Goal: Information Seeking & Learning: Compare options

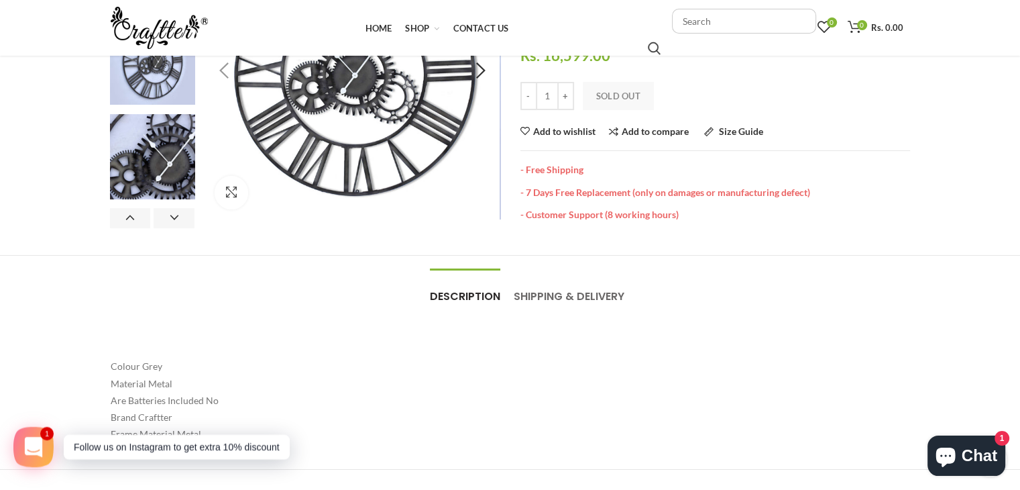
scroll to position [67, 0]
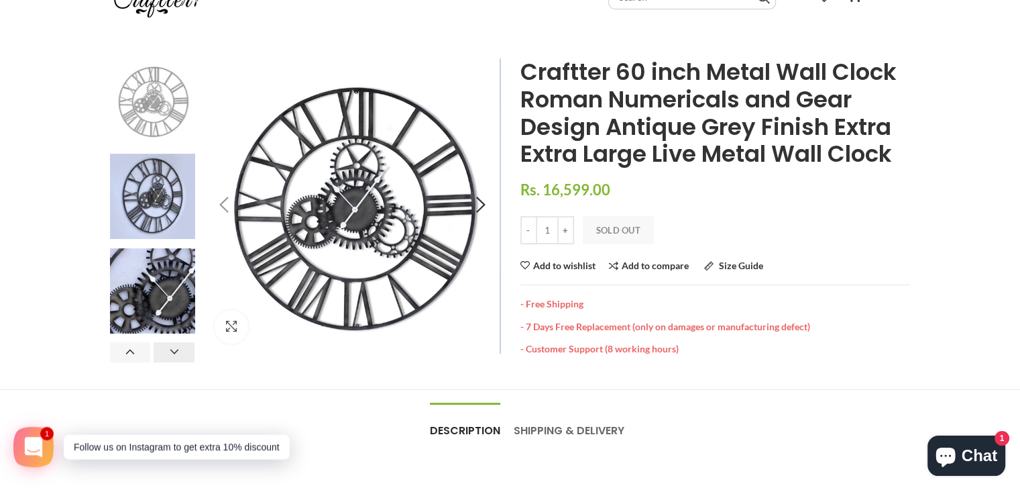
click at [166, 356] on button "Next" at bounding box center [174, 352] width 41 height 20
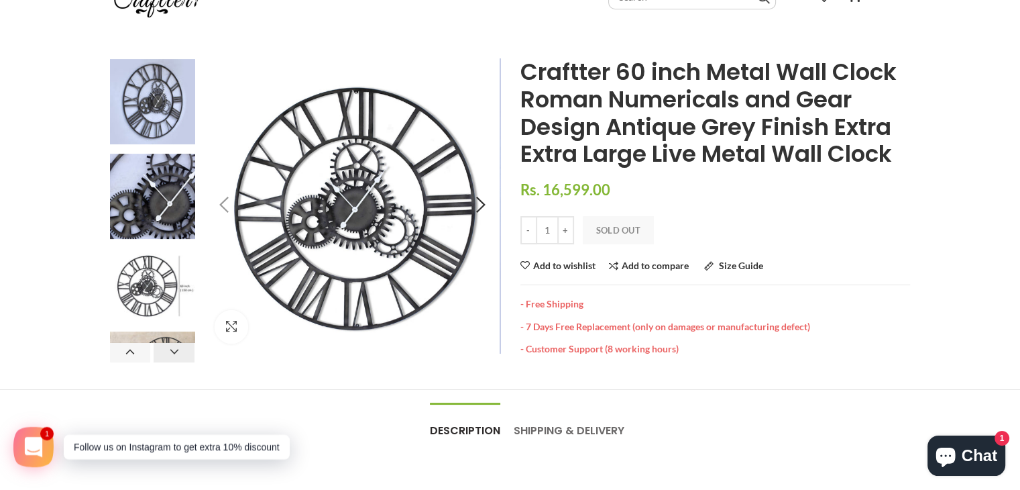
click at [166, 356] on button "Next" at bounding box center [174, 352] width 41 height 20
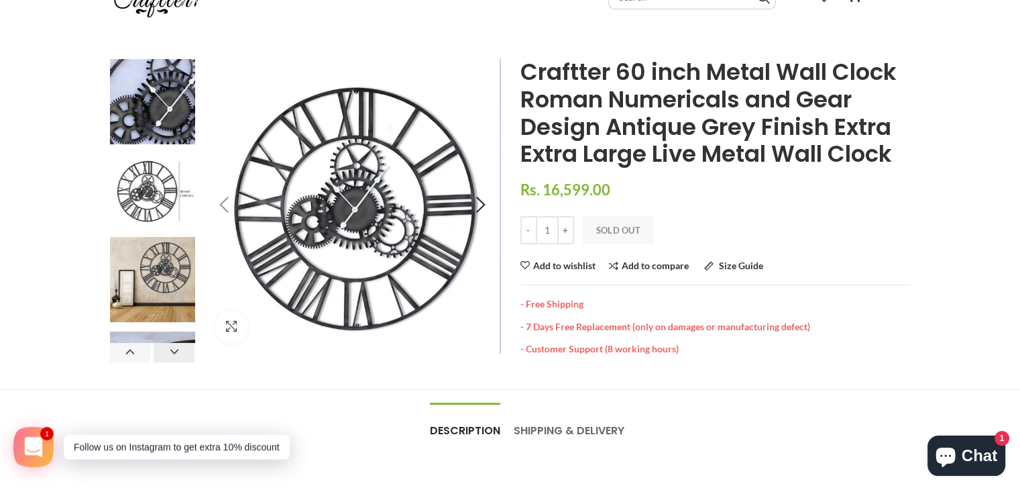
click at [166, 356] on button "Next" at bounding box center [174, 352] width 41 height 20
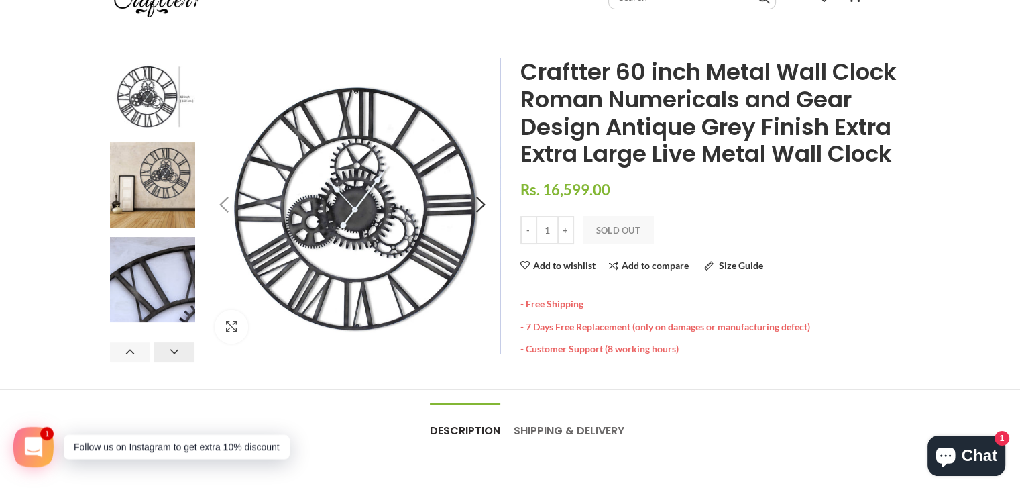
click at [166, 356] on button "Next" at bounding box center [174, 352] width 41 height 20
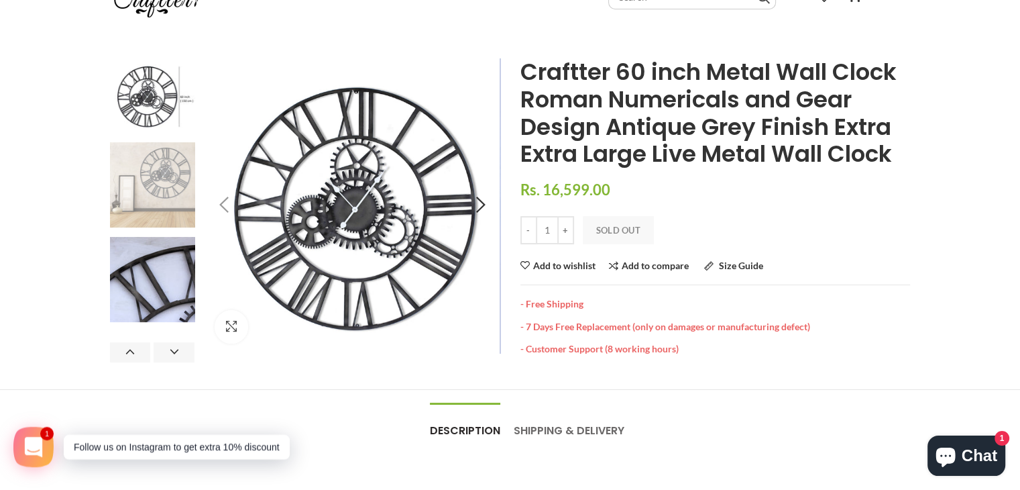
click at [156, 168] on img at bounding box center [152, 184] width 85 height 85
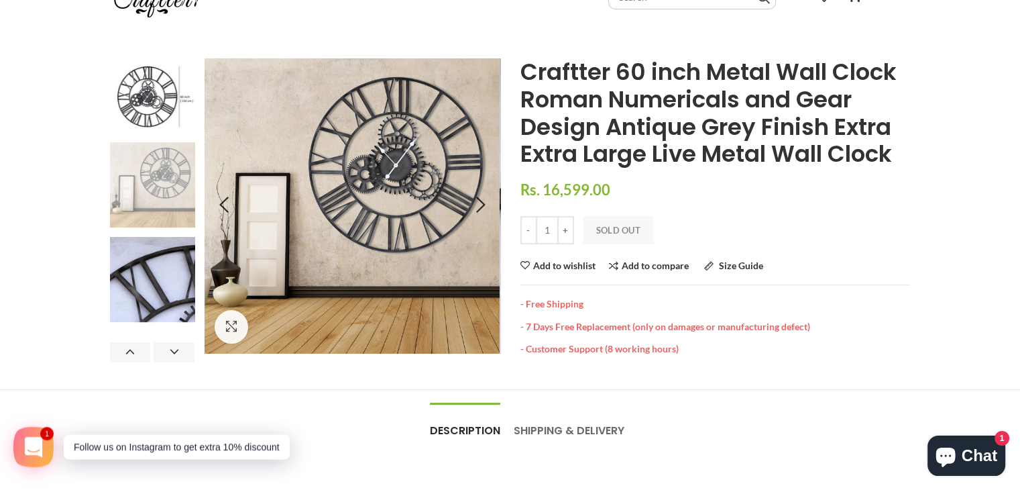
click at [156, 186] on img at bounding box center [152, 184] width 85 height 85
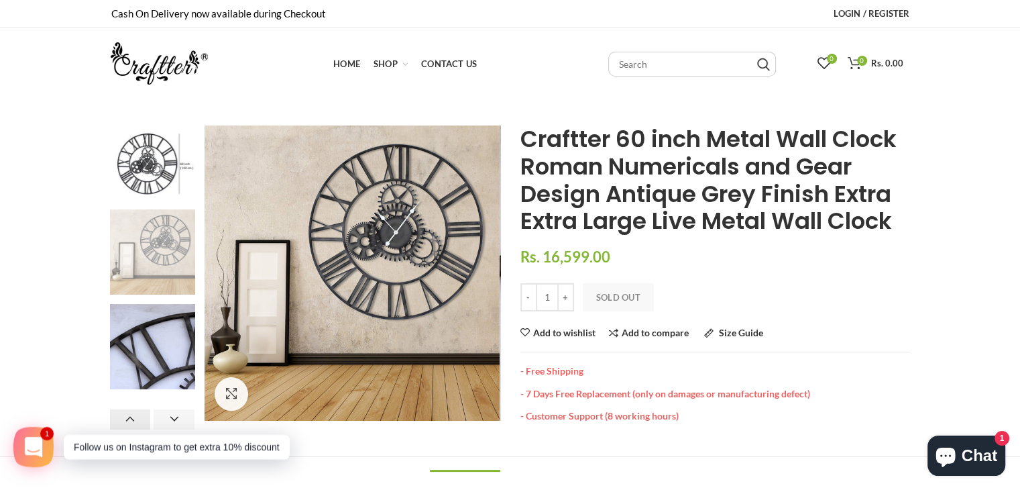
click at [128, 414] on button "Previous" at bounding box center [130, 419] width 41 height 20
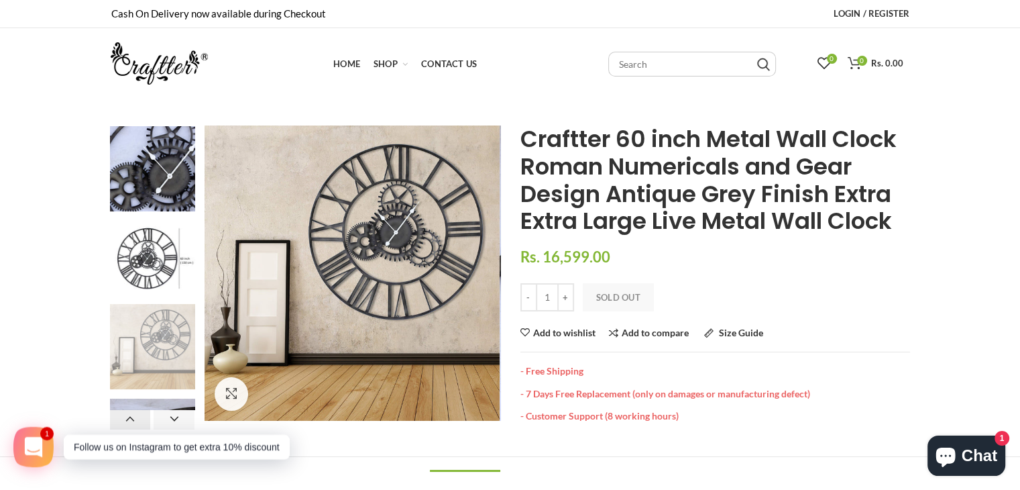
click at [128, 414] on button "Previous" at bounding box center [130, 419] width 41 height 20
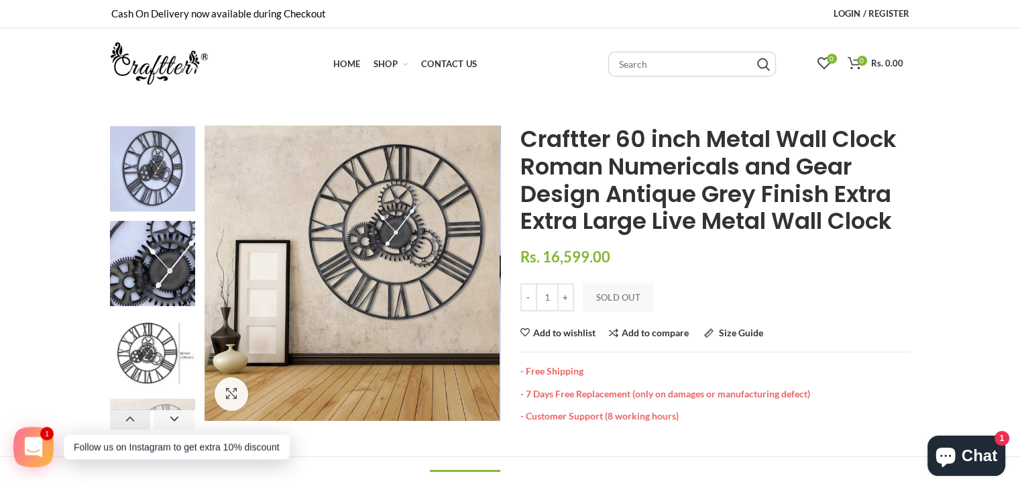
click at [128, 414] on button "Previous" at bounding box center [130, 419] width 41 height 20
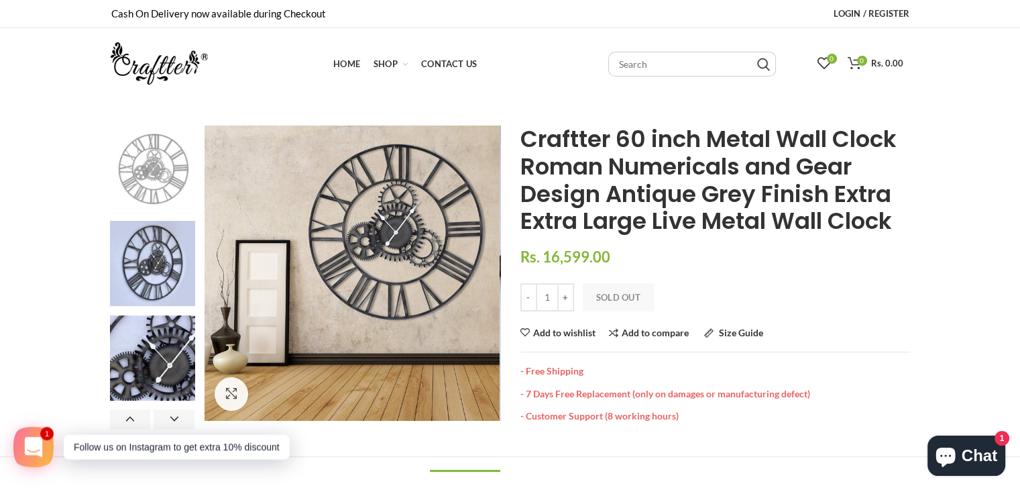
click at [147, 162] on img at bounding box center [152, 167] width 85 height 85
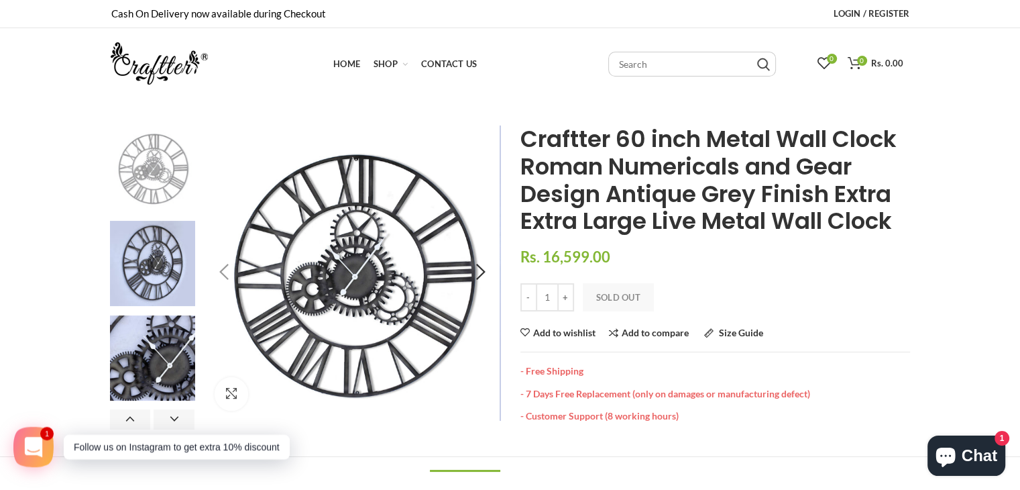
click at [297, 238] on img at bounding box center [617, 441] width 1717 height 1717
drag, startPoint x: 310, startPoint y: 245, endPoint x: 357, endPoint y: 255, distance: 47.9
click at [360, 298] on img at bounding box center [362, 140] width 1717 height 1717
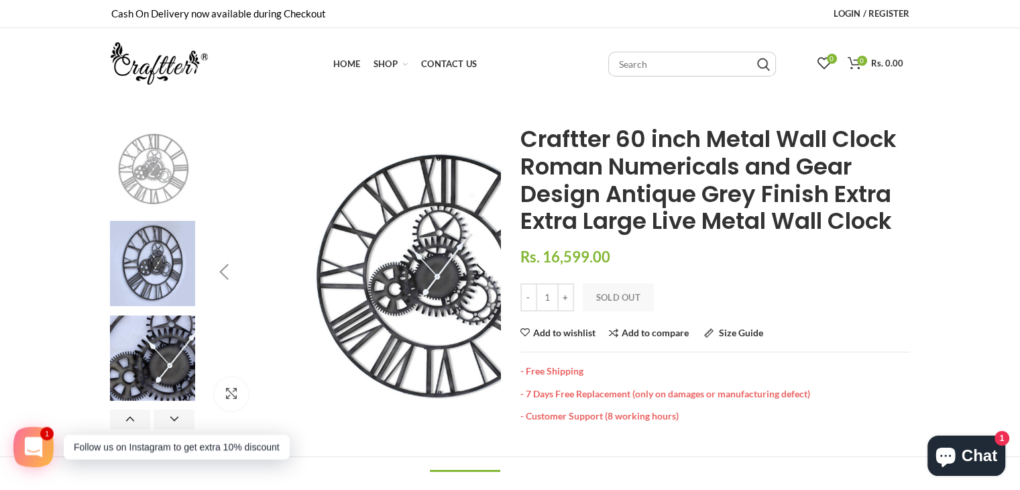
drag, startPoint x: 368, startPoint y: 256, endPoint x: 315, endPoint y: 337, distance: 96.9
click at [706, 469] on div "Click to enlarge Previous Next Home Craftter 60 inch Metal Wall Clock Roman Num…" at bounding box center [510, 397] width 1020 height 545
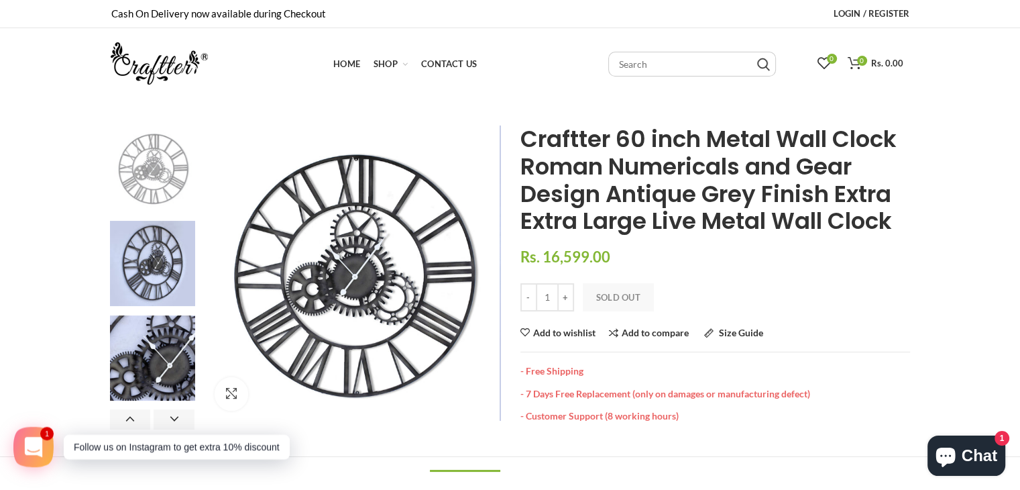
drag, startPoint x: 157, startPoint y: 169, endPoint x: 197, endPoint y: 168, distance: 40.2
click at [158, 168] on img at bounding box center [152, 167] width 85 height 85
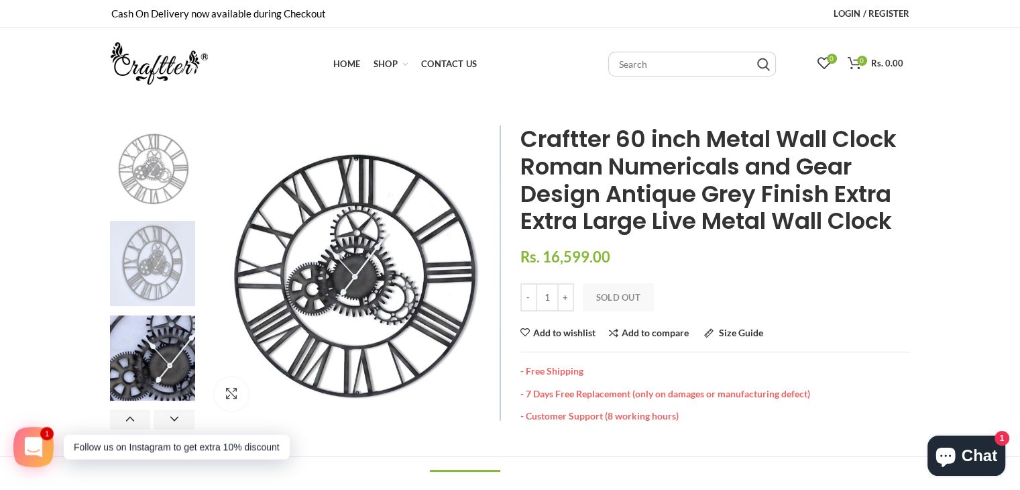
click at [136, 262] on img at bounding box center [152, 263] width 85 height 85
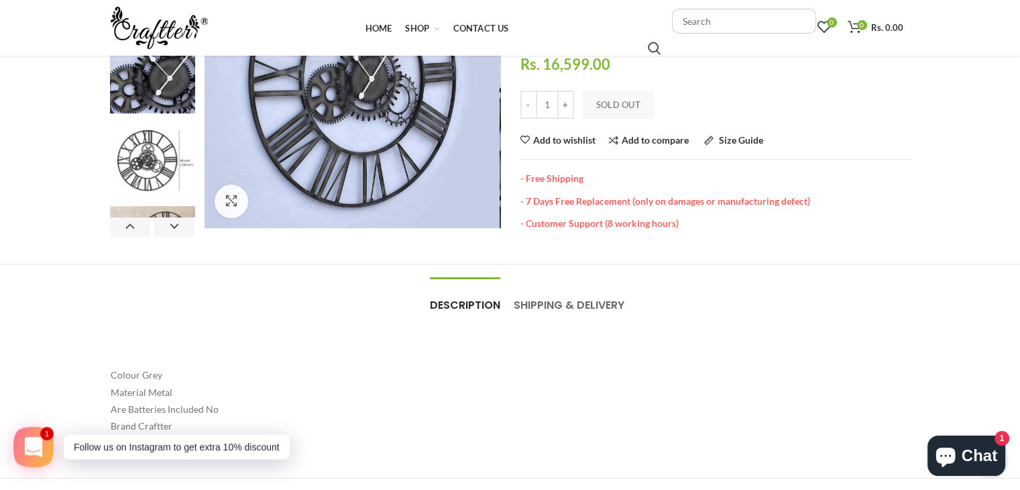
scroll to position [201, 0]
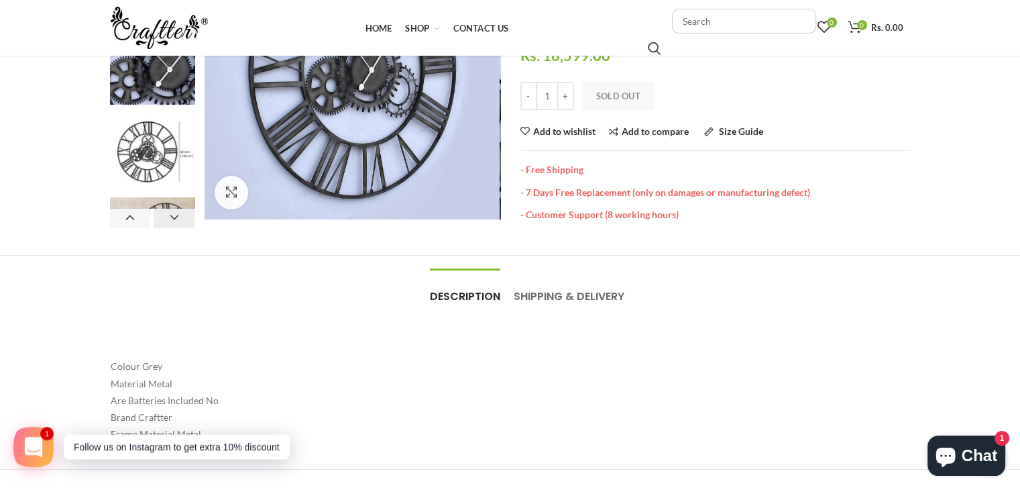
click at [182, 219] on button "Next" at bounding box center [174, 218] width 41 height 20
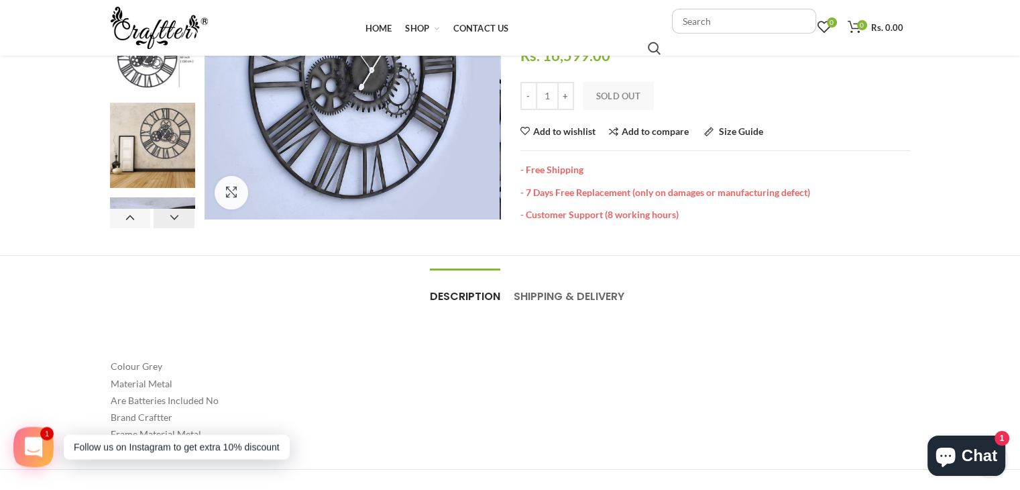
click at [180, 219] on button "Next" at bounding box center [174, 218] width 41 height 20
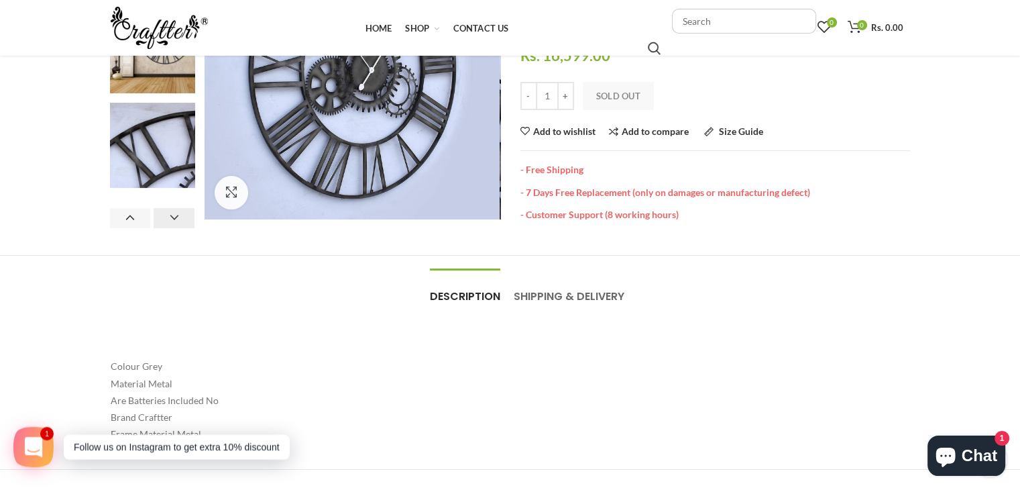
click at [180, 219] on button "Next" at bounding box center [174, 218] width 41 height 20
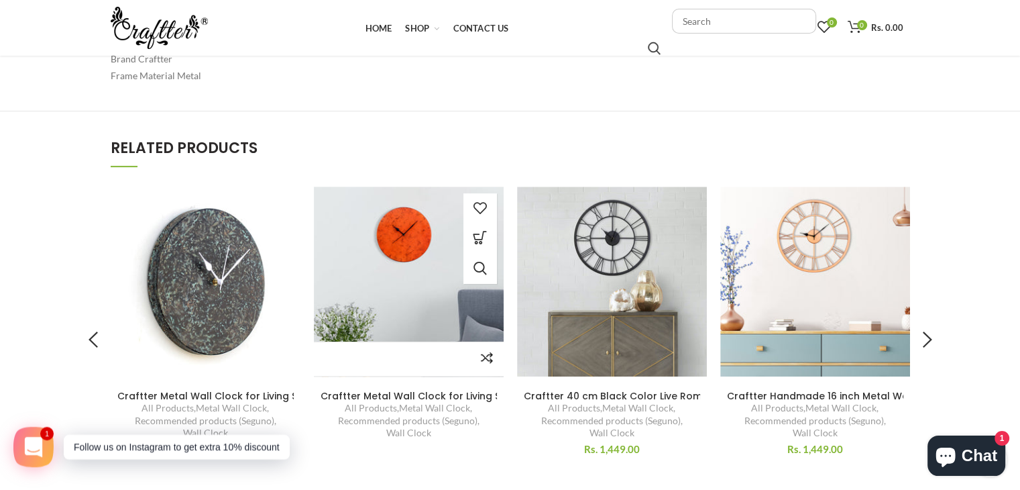
scroll to position [536, 0]
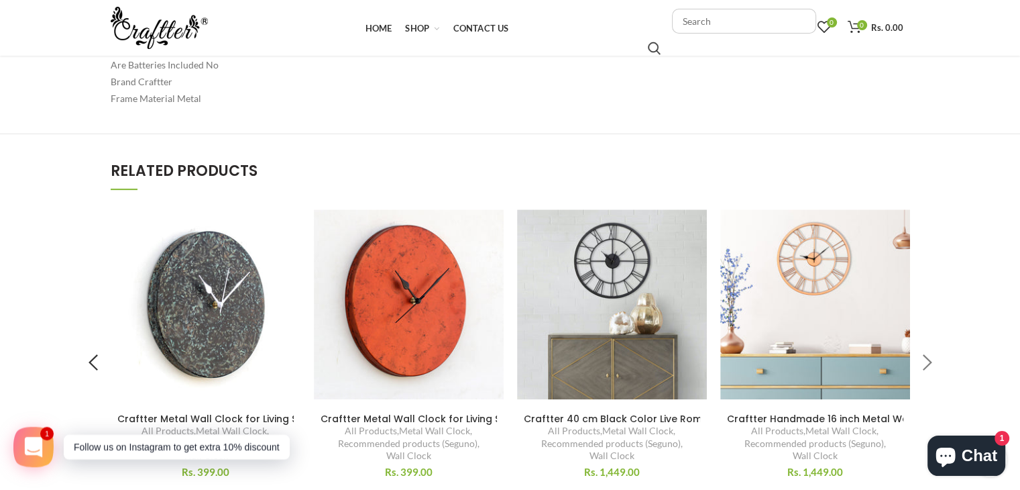
click at [929, 353] on div at bounding box center [927, 364] width 34 height 34
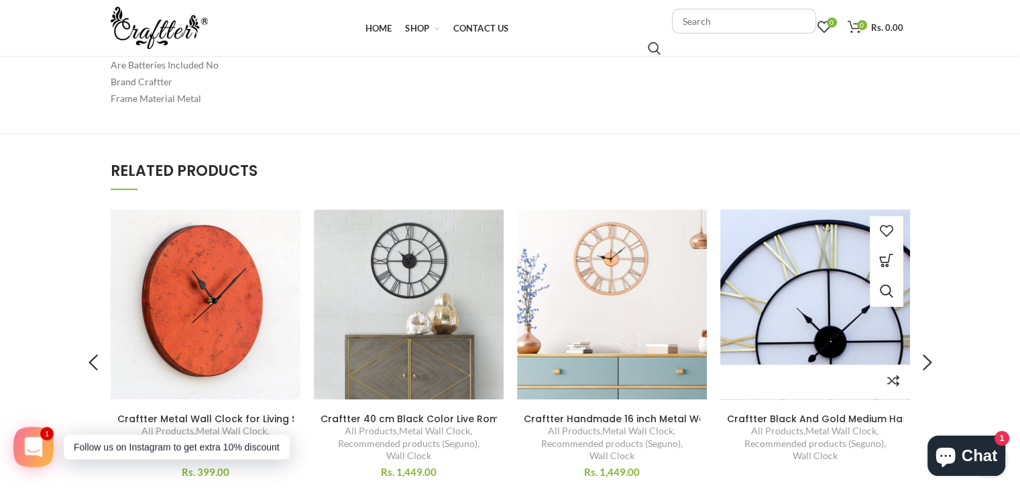
click at [854, 337] on img at bounding box center [815, 304] width 207 height 207
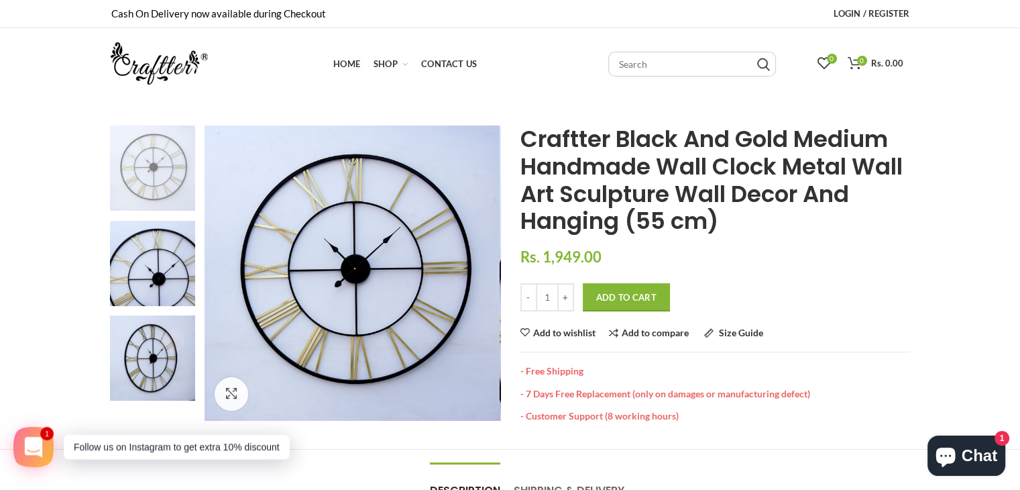
click at [158, 156] on img at bounding box center [152, 167] width 85 height 85
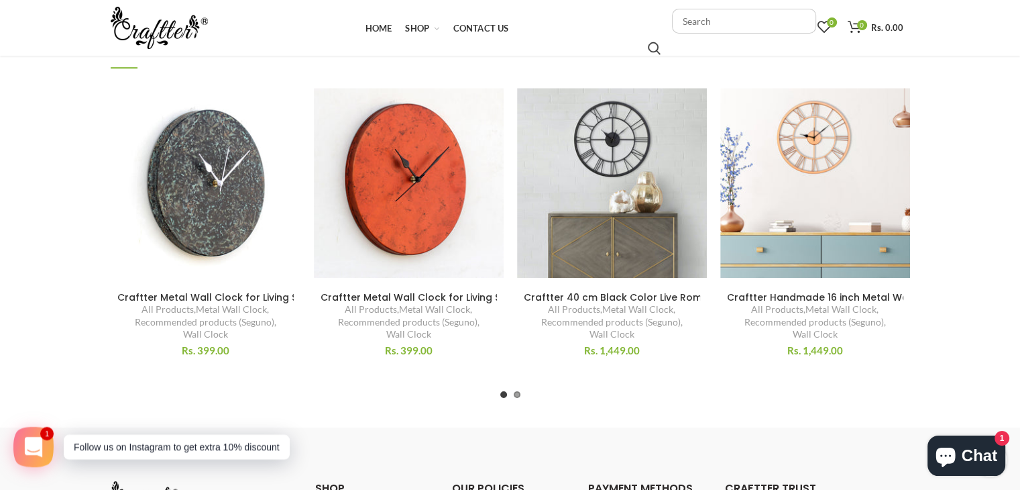
scroll to position [738, 0]
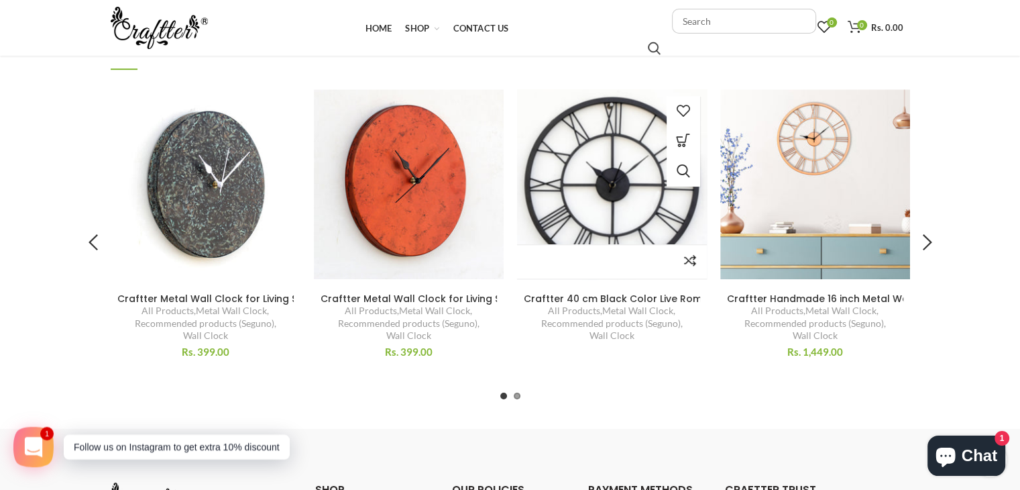
click at [604, 166] on img at bounding box center [611, 183] width 207 height 207
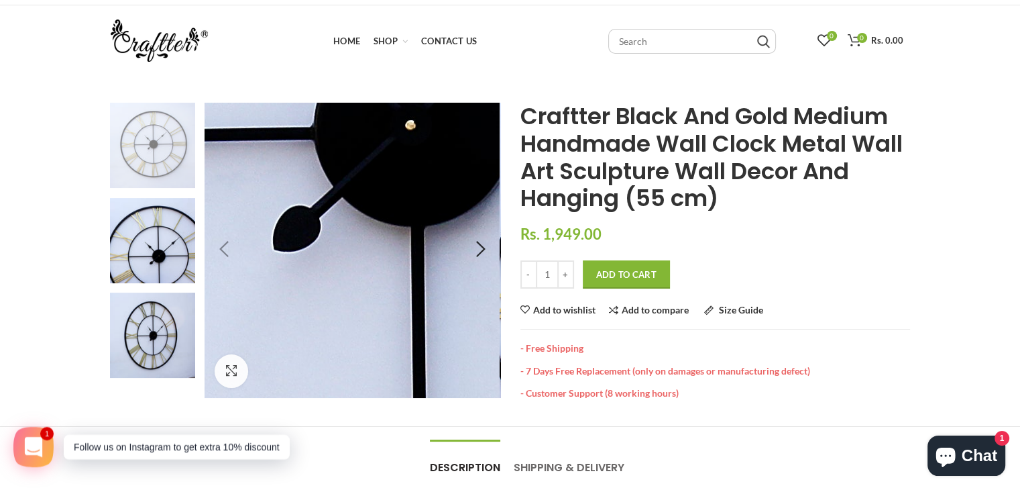
scroll to position [0, 0]
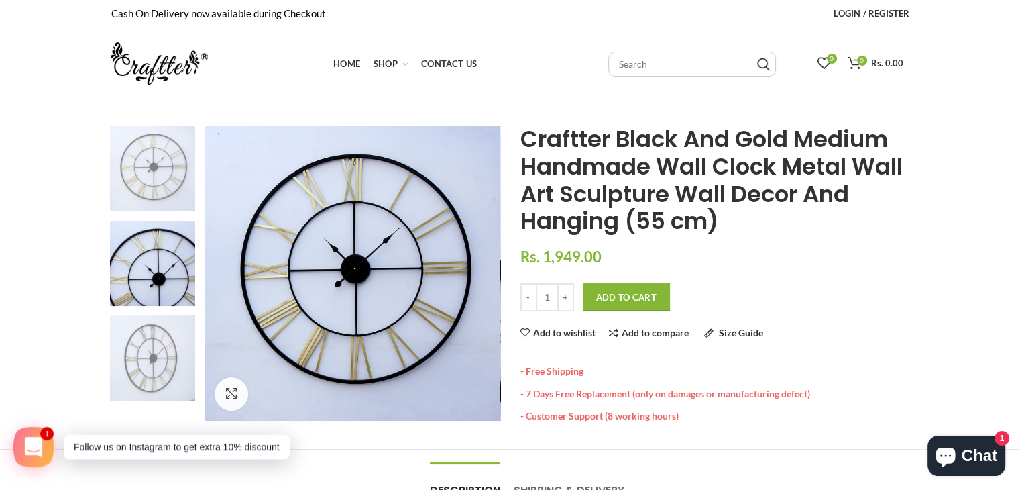
click at [154, 357] on img at bounding box center [152, 357] width 85 height 85
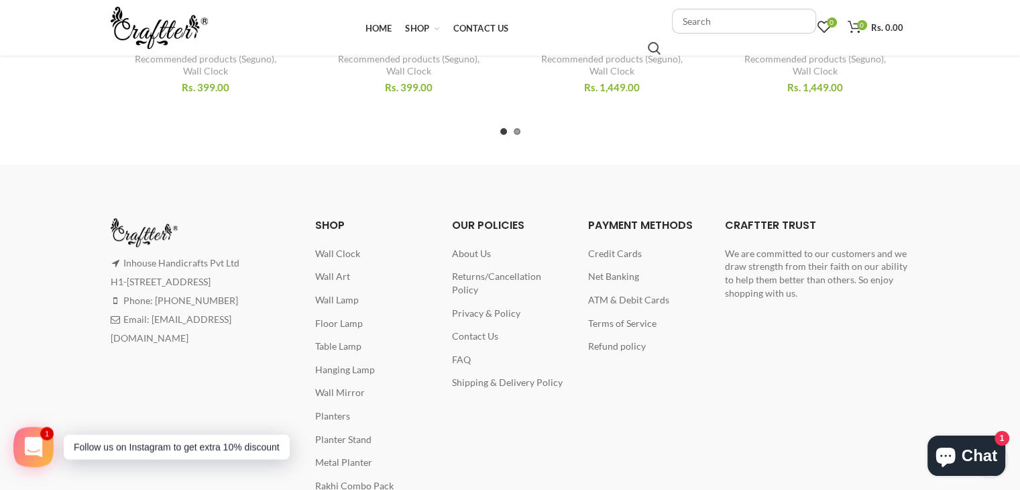
scroll to position [738, 0]
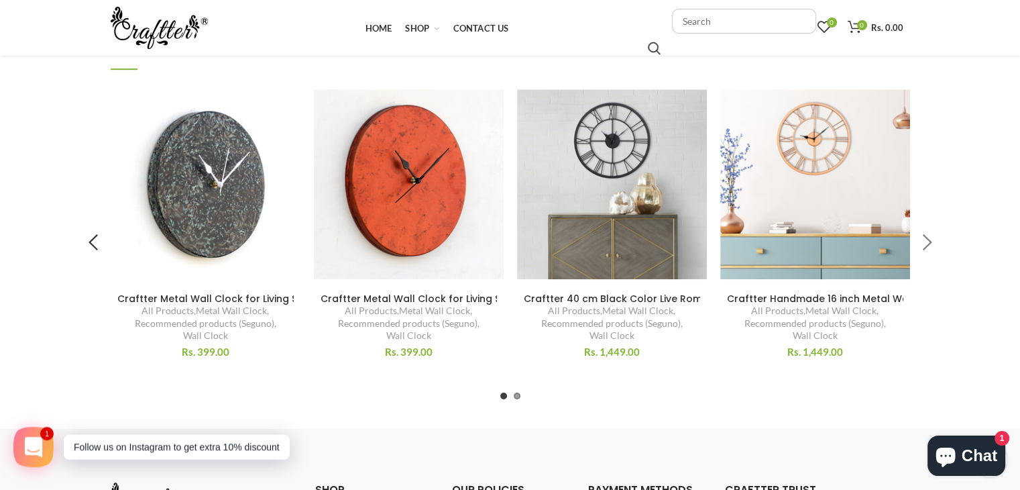
click at [923, 237] on div at bounding box center [927, 244] width 34 height 34
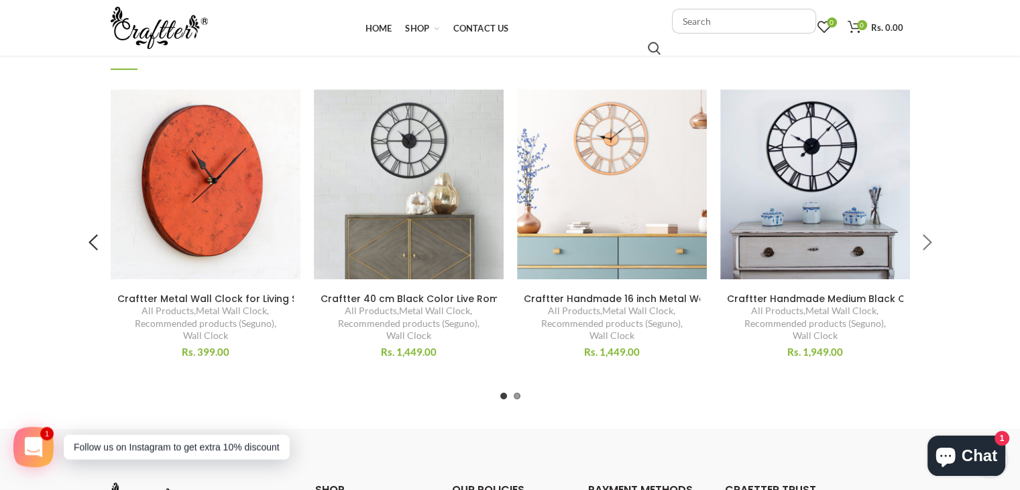
click at [923, 238] on div at bounding box center [927, 244] width 34 height 34
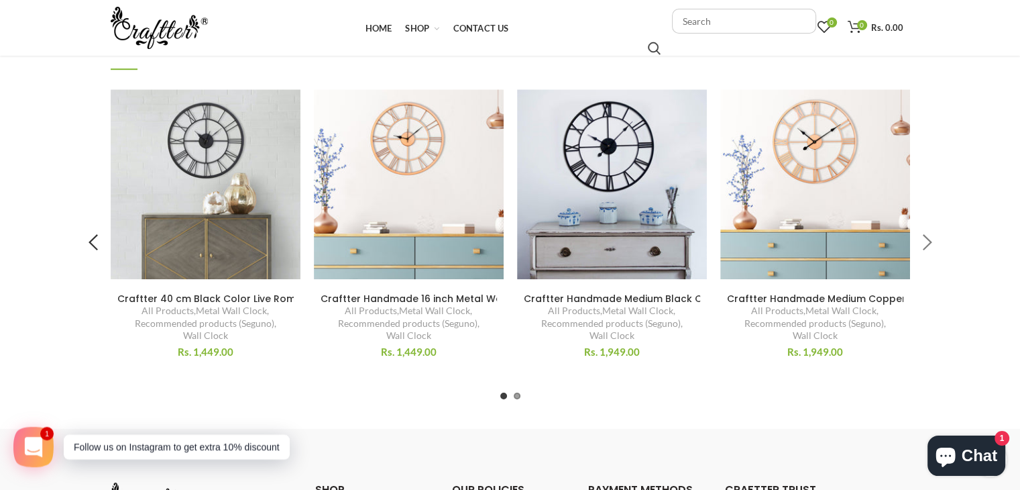
click at [923, 241] on div at bounding box center [927, 244] width 34 height 34
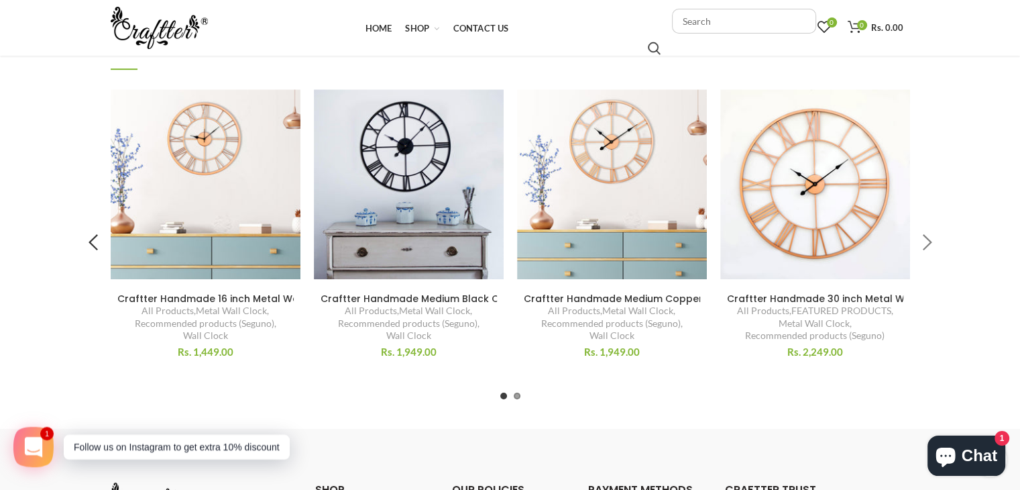
click at [923, 244] on div at bounding box center [927, 244] width 34 height 34
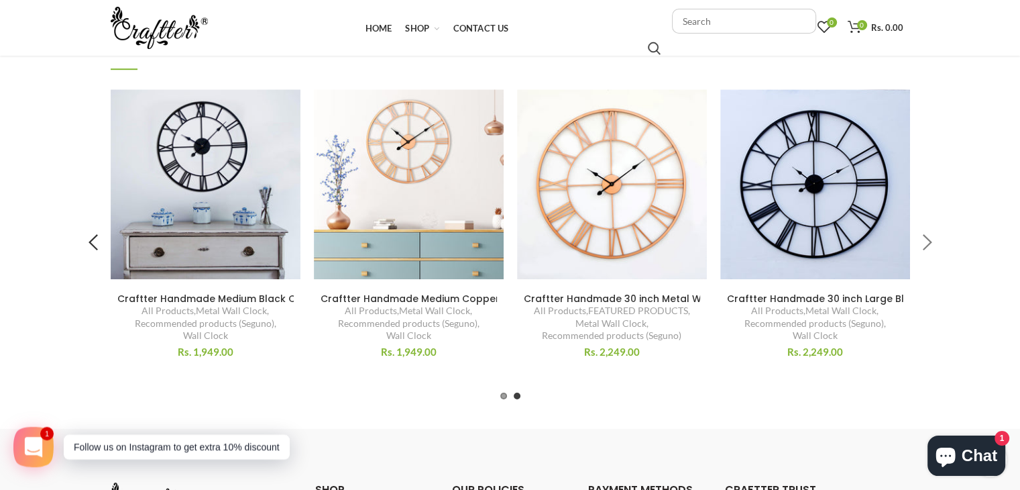
click at [923, 245] on div at bounding box center [927, 244] width 34 height 34
click at [924, 247] on div at bounding box center [927, 244] width 34 height 34
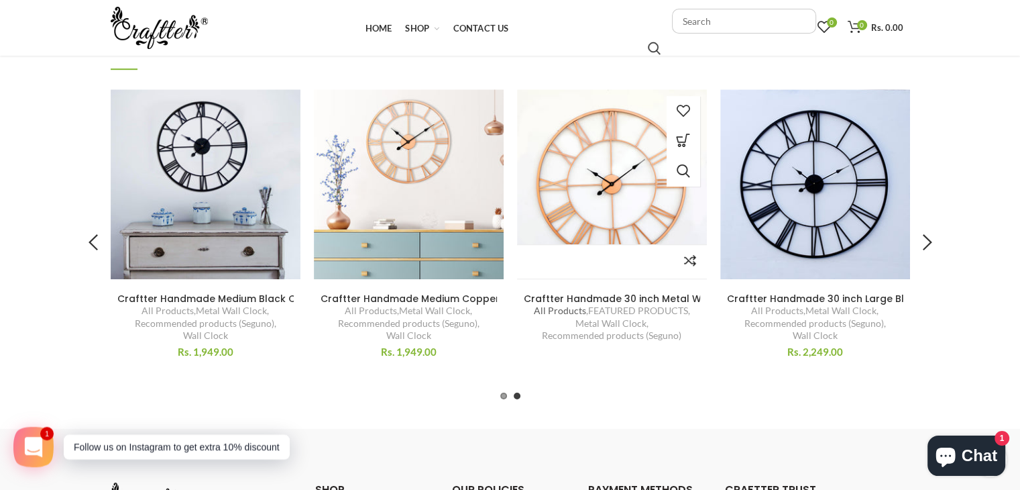
scroll to position [1072, 0]
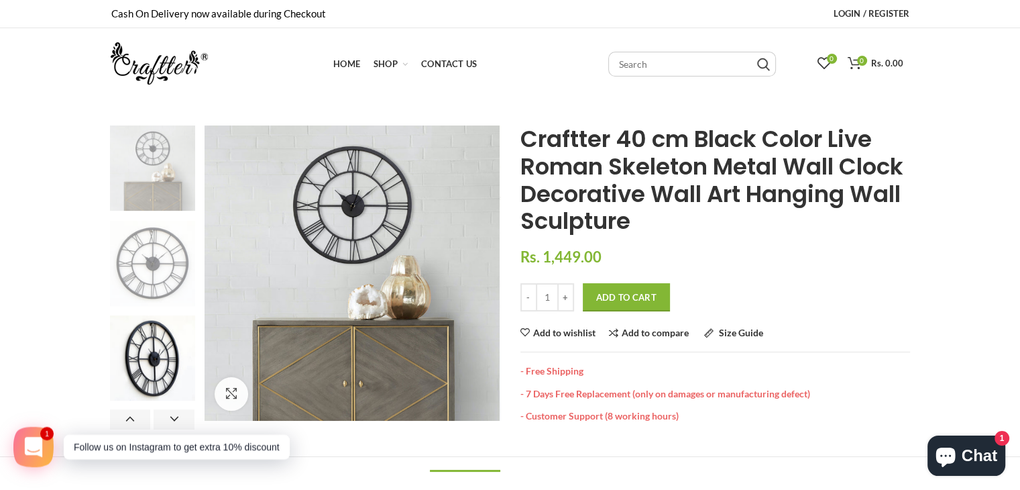
click at [146, 258] on img at bounding box center [152, 263] width 85 height 85
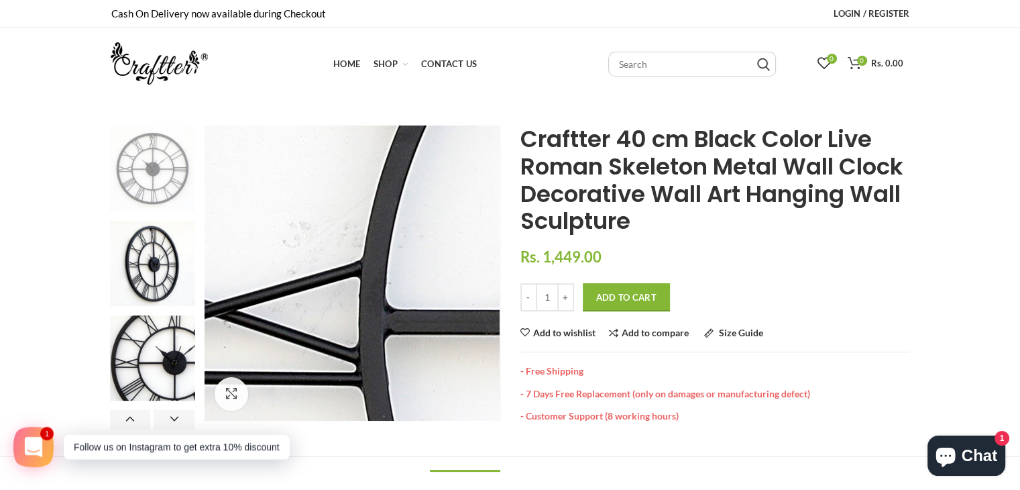
drag, startPoint x: 265, startPoint y: 266, endPoint x: 148, endPoint y: 152, distance: 163.2
click at [148, 152] on img at bounding box center [152, 168] width 85 height 85
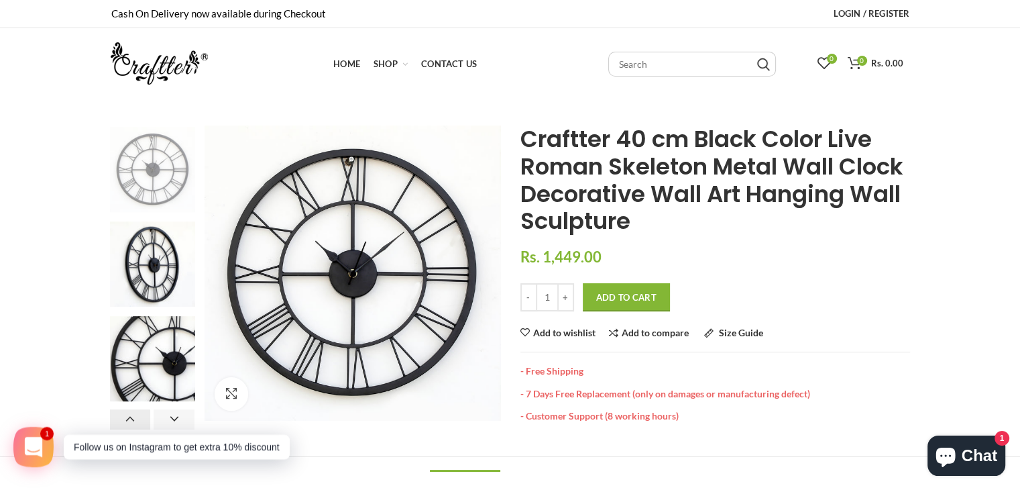
click at [137, 417] on button "Previous" at bounding box center [130, 419] width 41 height 20
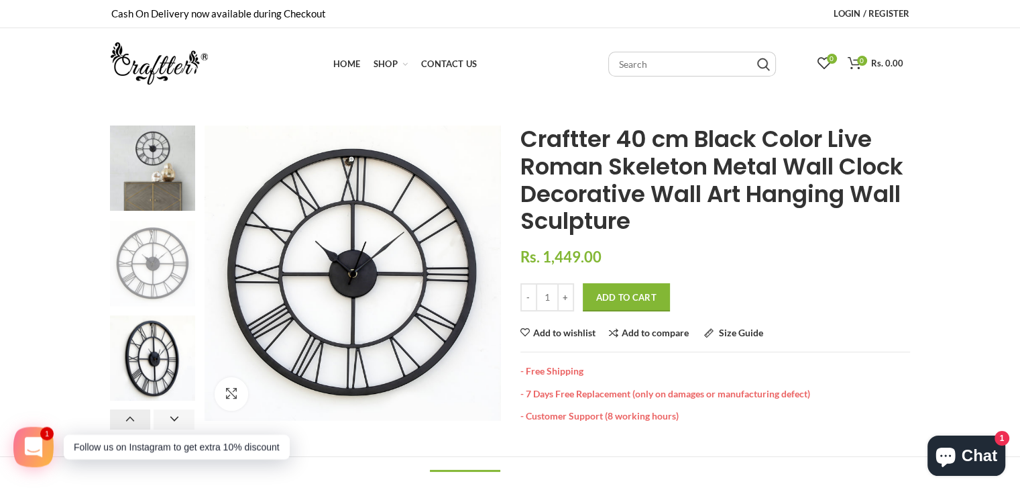
click at [137, 417] on button "Previous" at bounding box center [130, 419] width 41 height 20
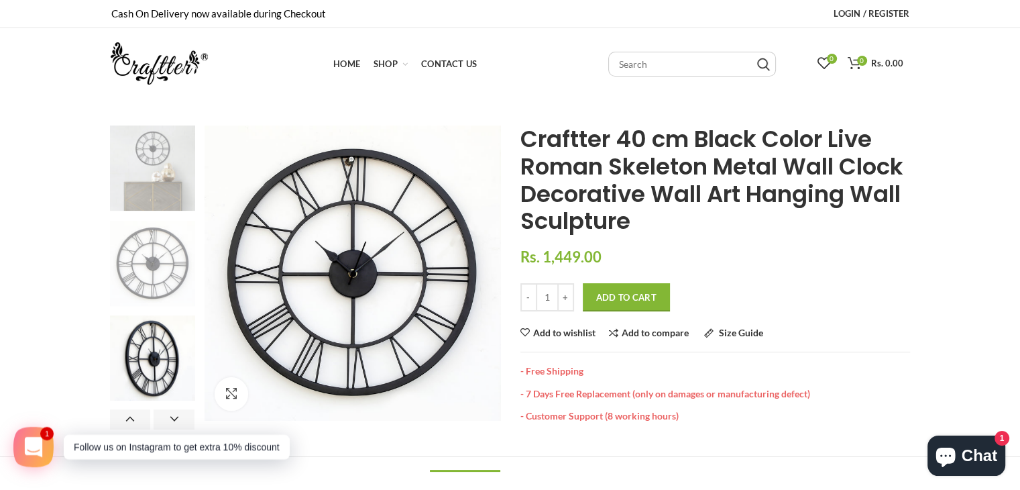
click at [151, 156] on img at bounding box center [152, 167] width 85 height 85
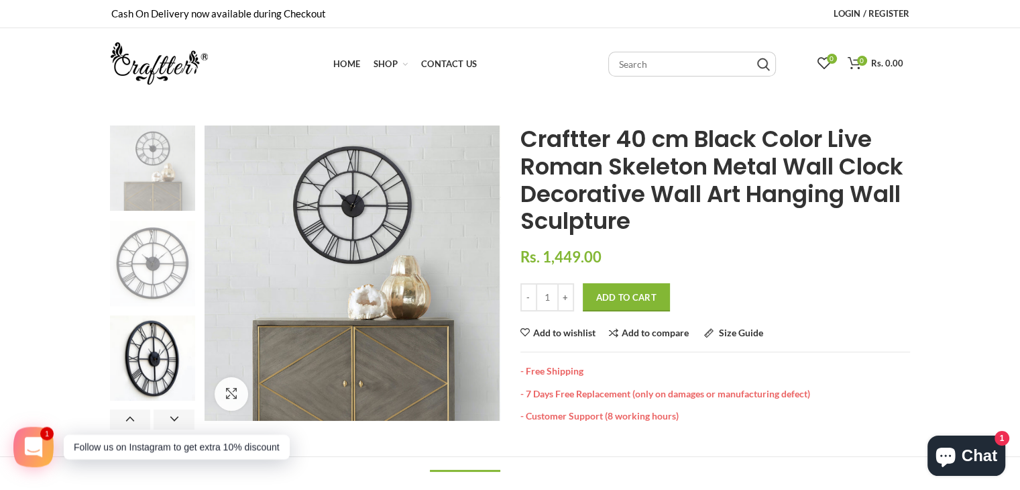
click at [141, 269] on img at bounding box center [152, 263] width 85 height 85
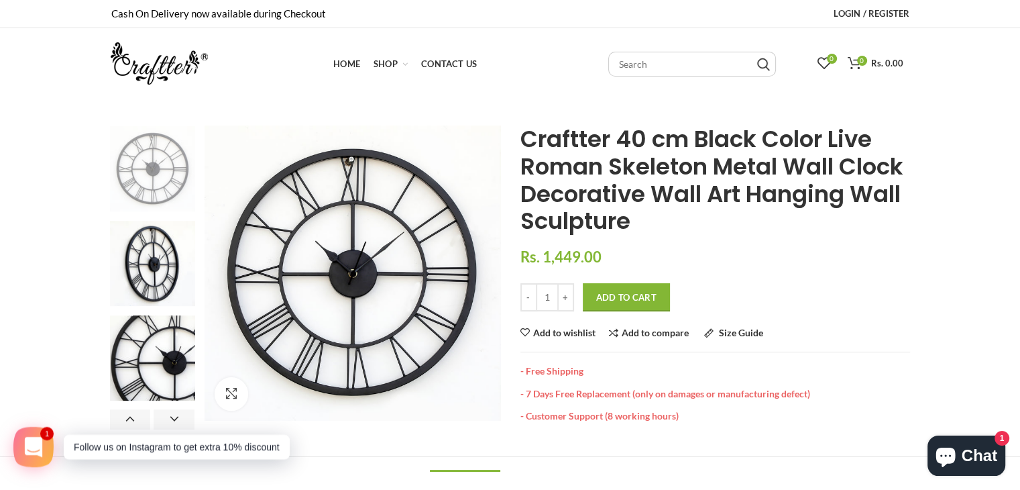
drag, startPoint x: 154, startPoint y: 239, endPoint x: 151, endPoint y: 164, distance: 75.2
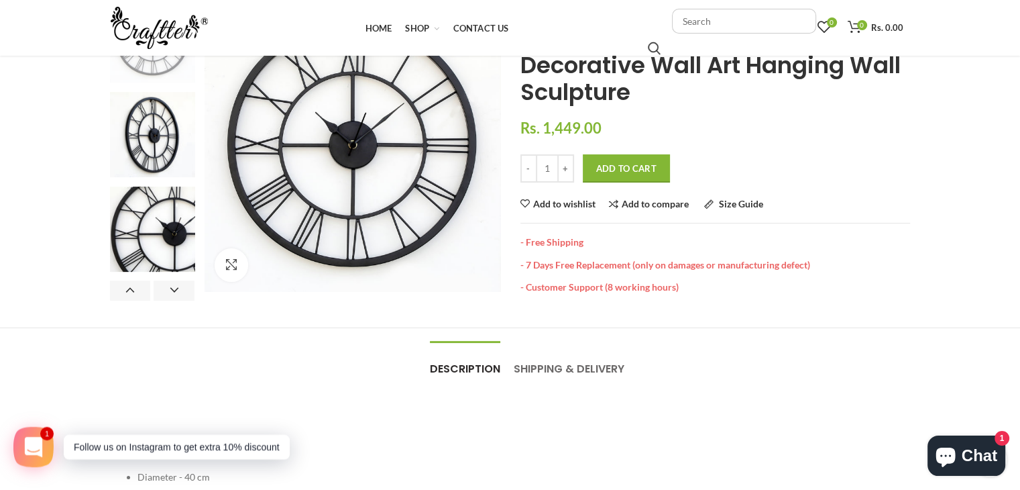
scroll to position [134, 0]
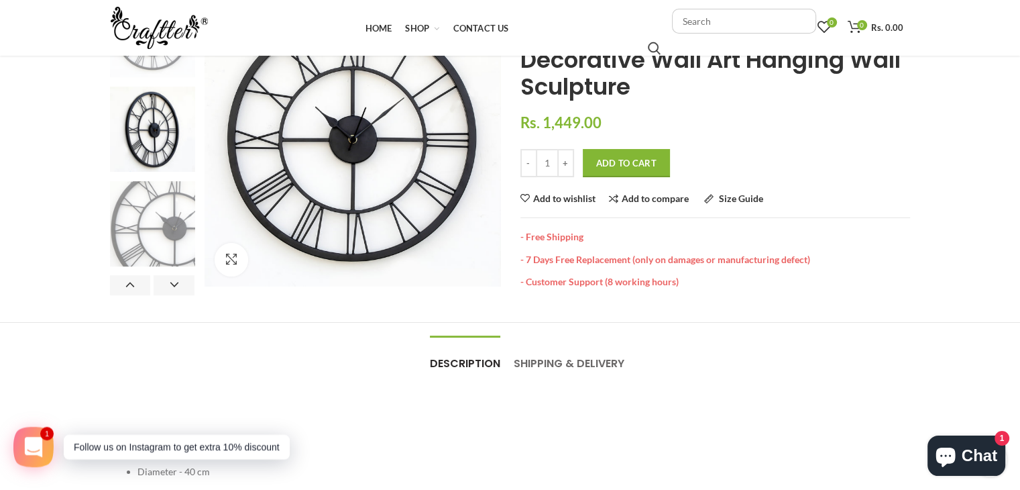
click at [164, 223] on img at bounding box center [152, 223] width 85 height 85
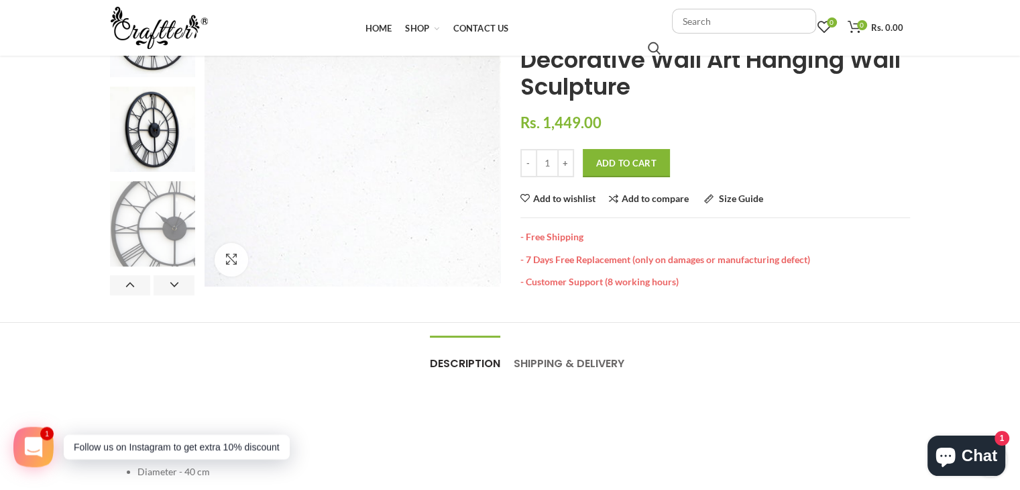
scroll to position [0, 0]
